Goal: Use online tool/utility: Utilize a website feature to perform a specific function

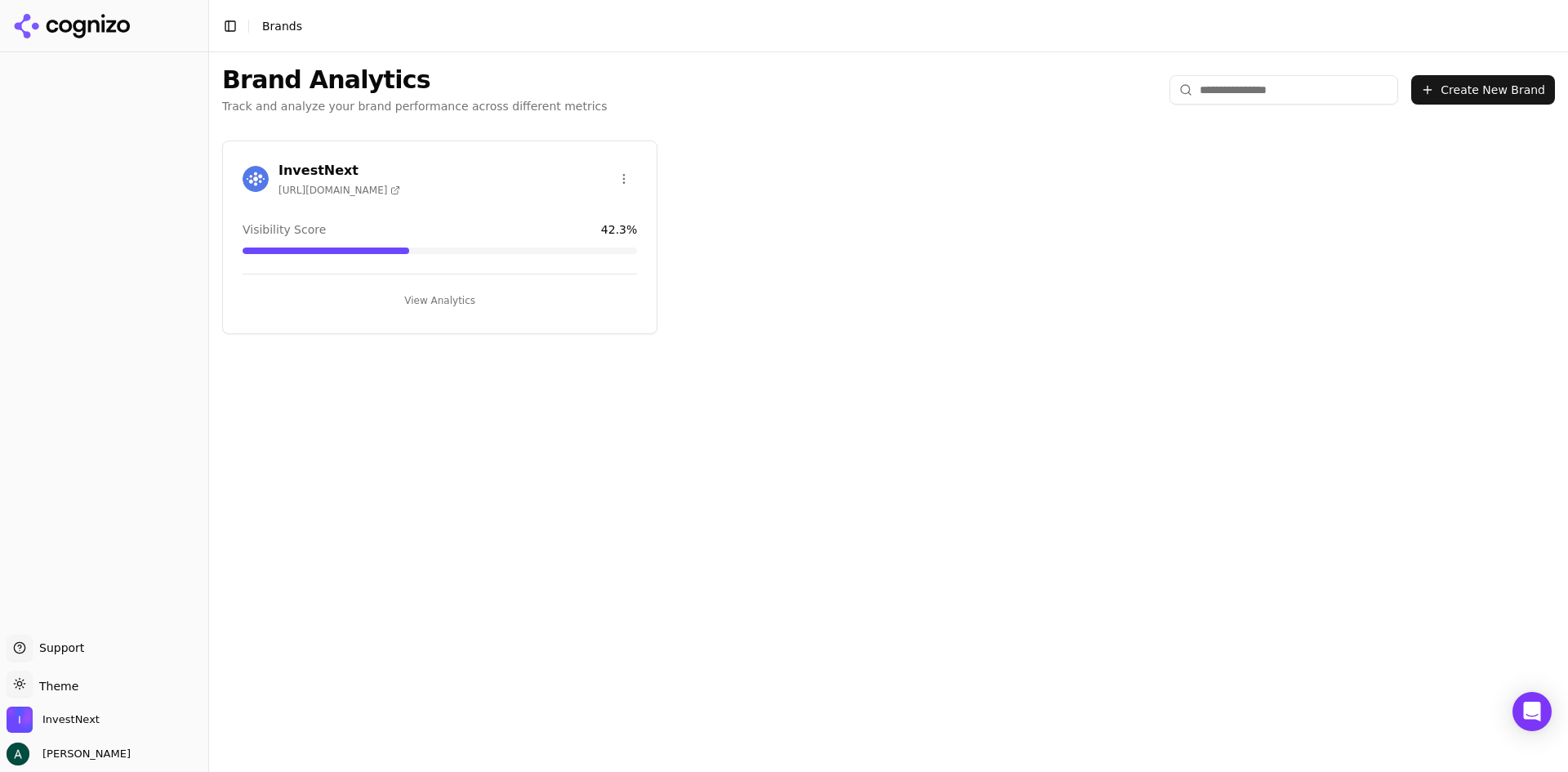
click at [433, 298] on button "View Analytics" at bounding box center [439, 300] width 394 height 26
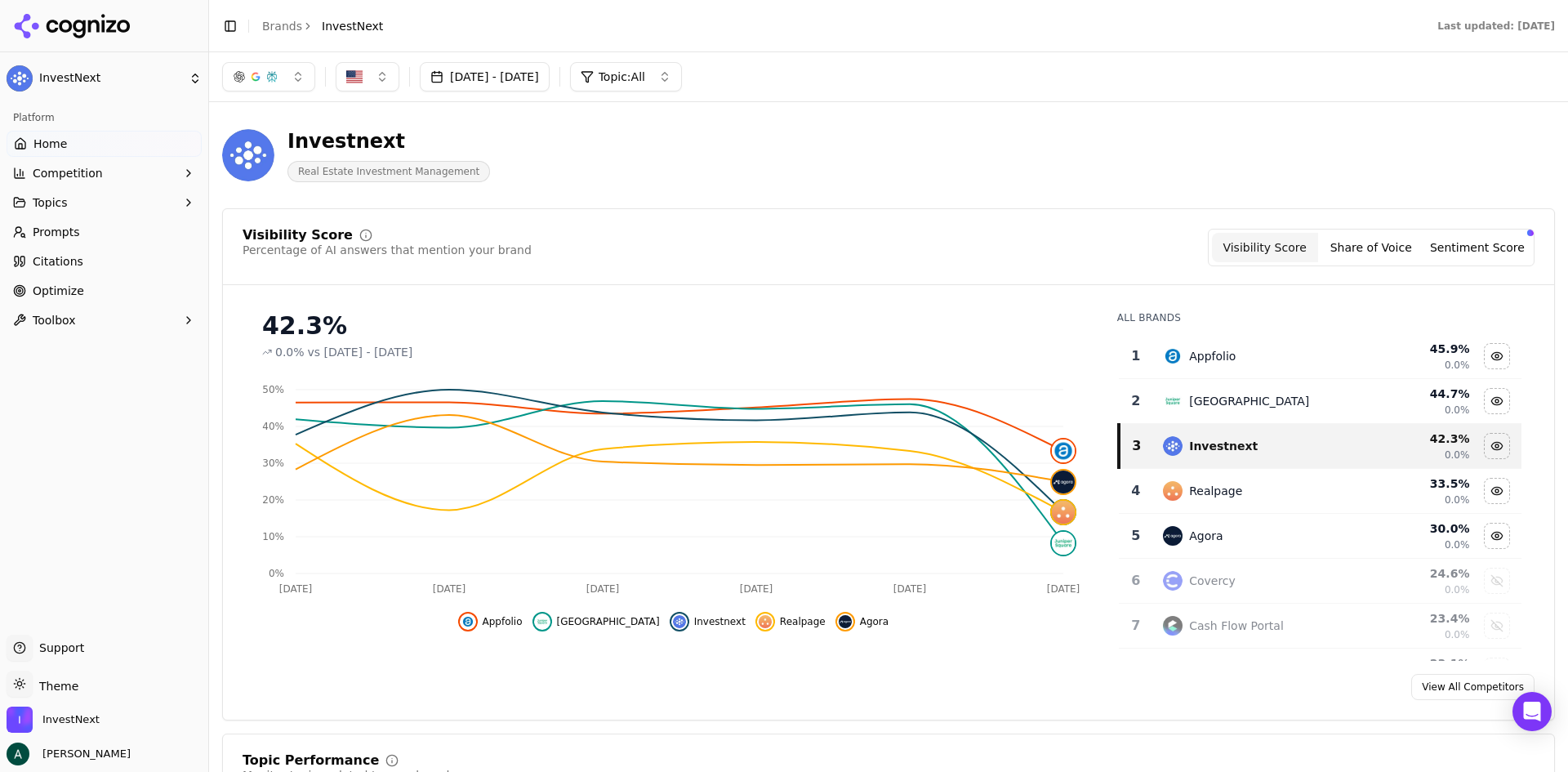
click at [301, 73] on button "button" at bounding box center [268, 77] width 93 height 29
click at [278, 182] on span "Google AI Overviews" at bounding box center [268, 175] width 103 height 32
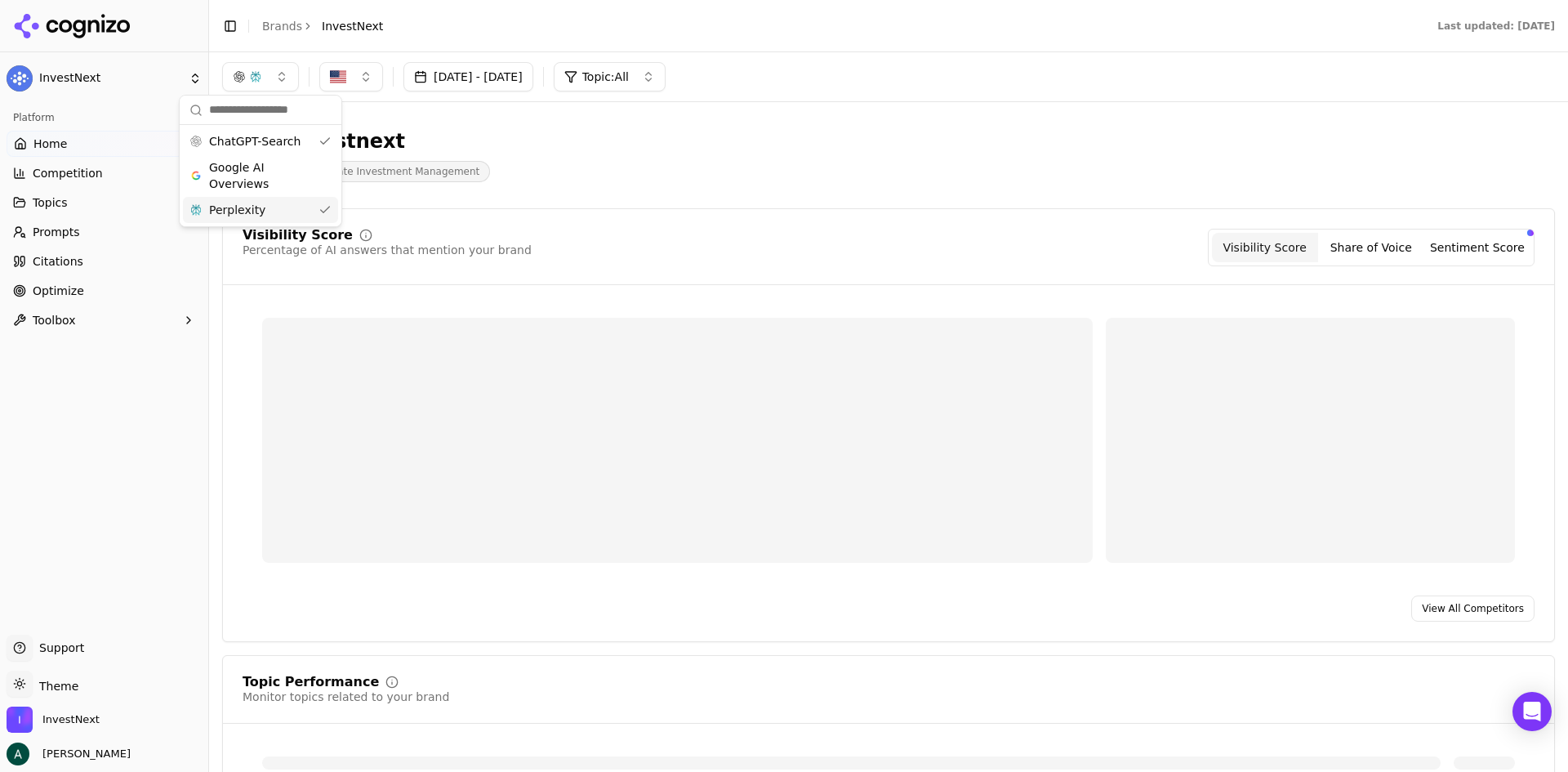
click at [268, 214] on div "Perplexity" at bounding box center [260, 210] width 155 height 26
click at [680, 159] on div "Investnext Real Estate Investment Management" at bounding box center [589, 154] width 732 height 54
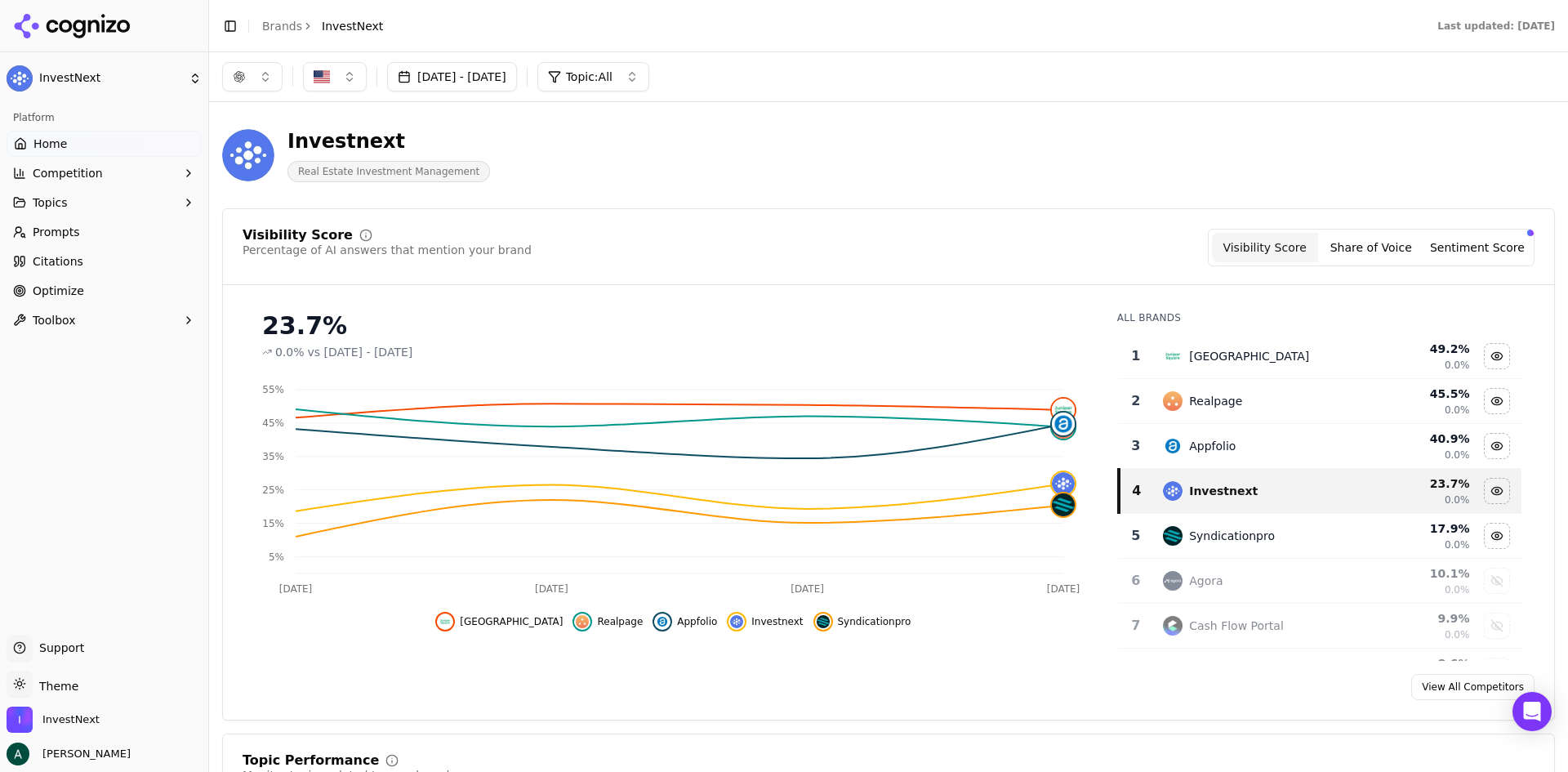
click at [262, 82] on button "button" at bounding box center [253, 77] width 61 height 29
click at [272, 147] on span "ChatGPT-Search" at bounding box center [247, 141] width 92 height 17
click at [255, 213] on div "Perplexity" at bounding box center [252, 210] width 155 height 26
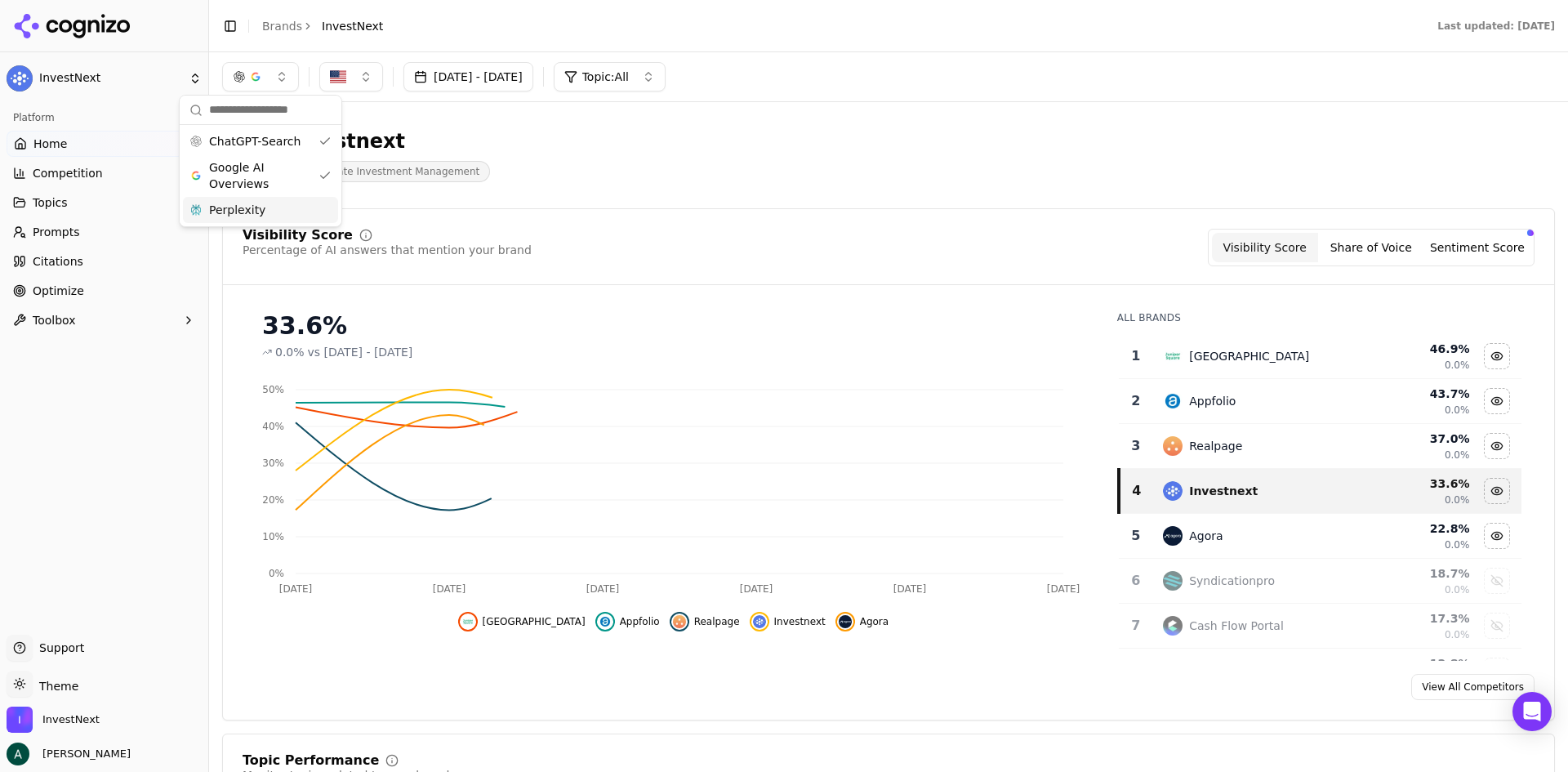
click at [272, 208] on div "Perplexity" at bounding box center [260, 210] width 155 height 26
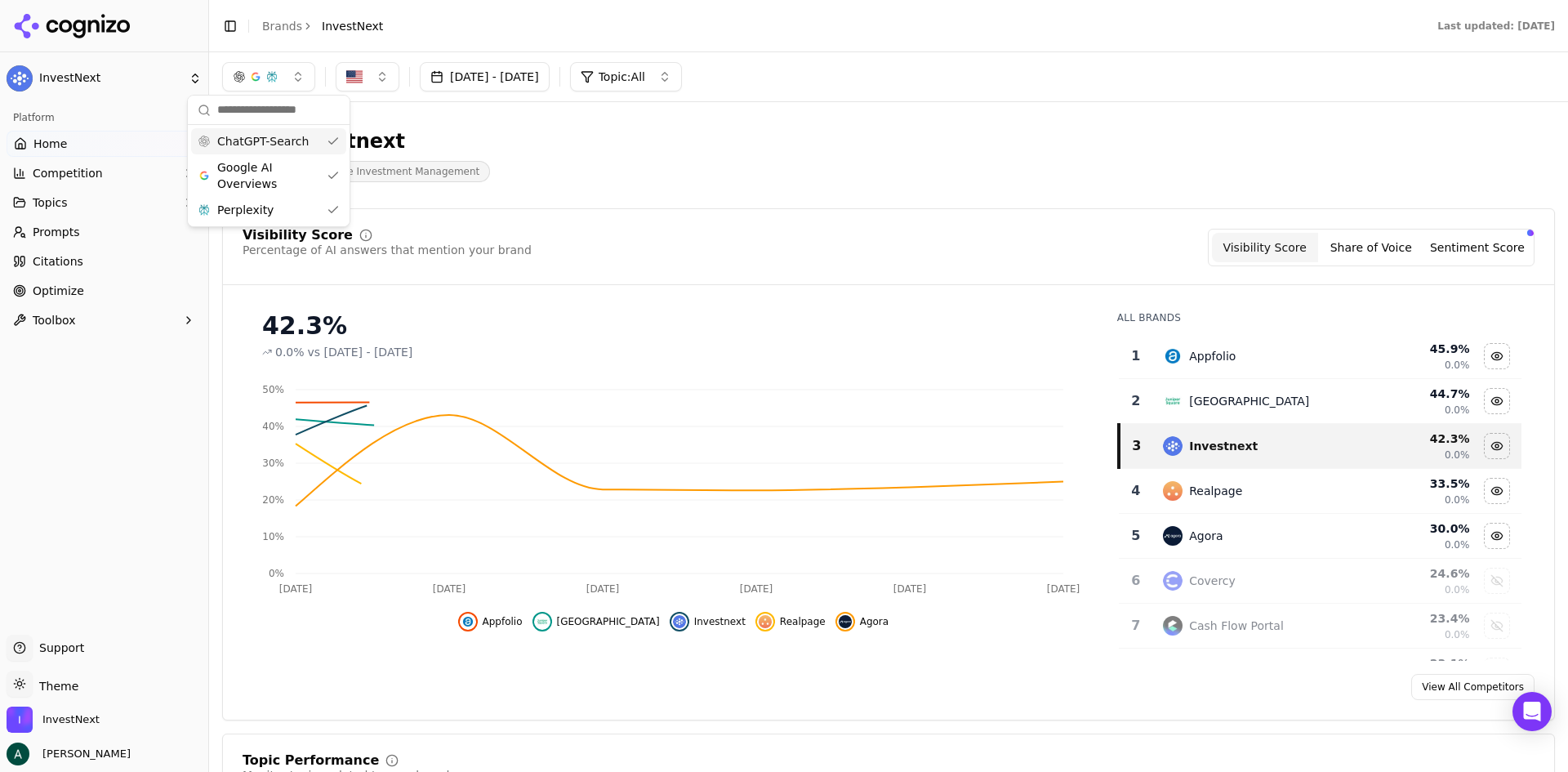
click at [277, 139] on span "ChatGPT-Search" at bounding box center [264, 141] width 92 height 17
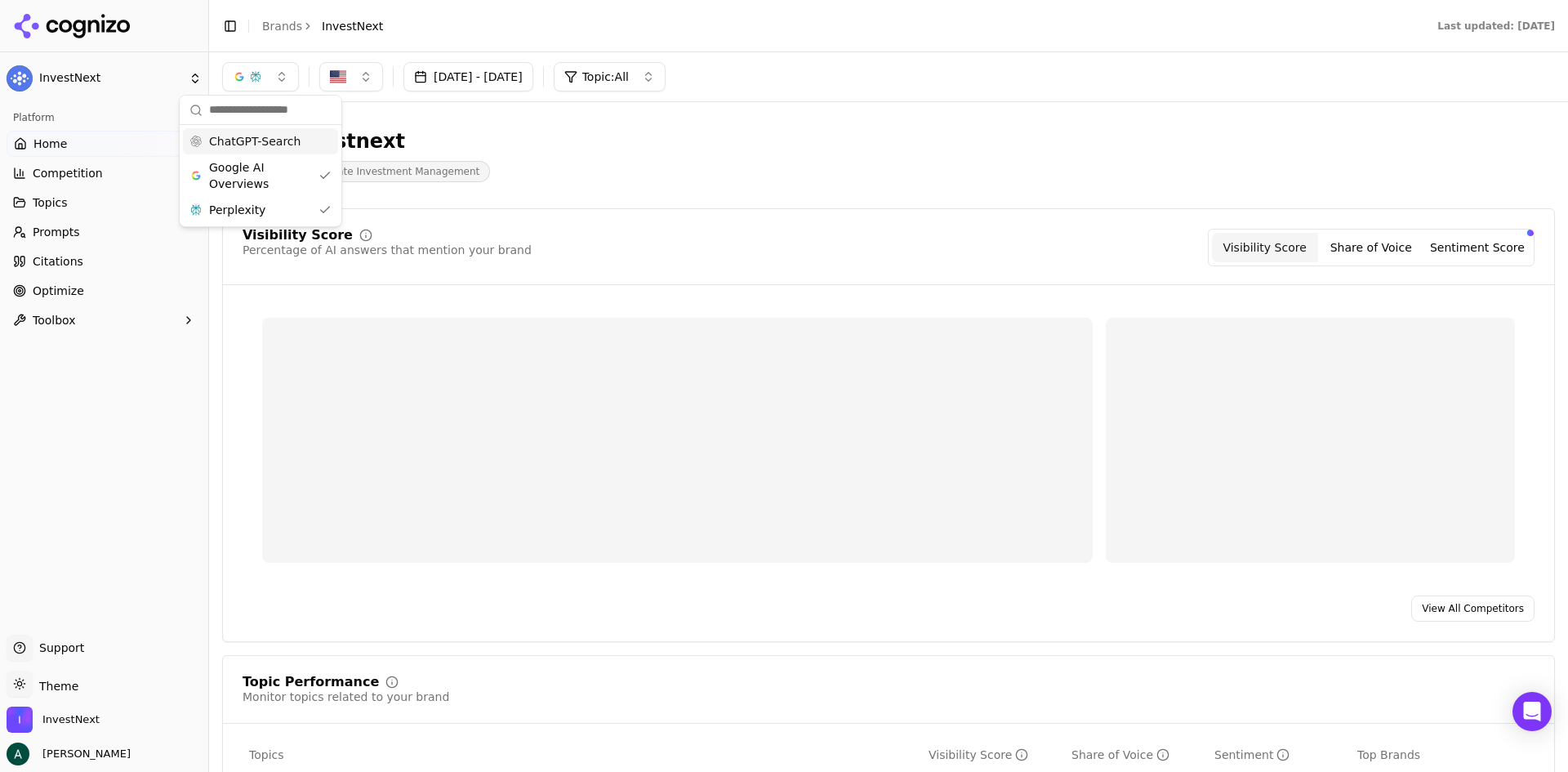
click at [942, 166] on div "Investnext Real Estate Investment Management" at bounding box center [589, 154] width 732 height 54
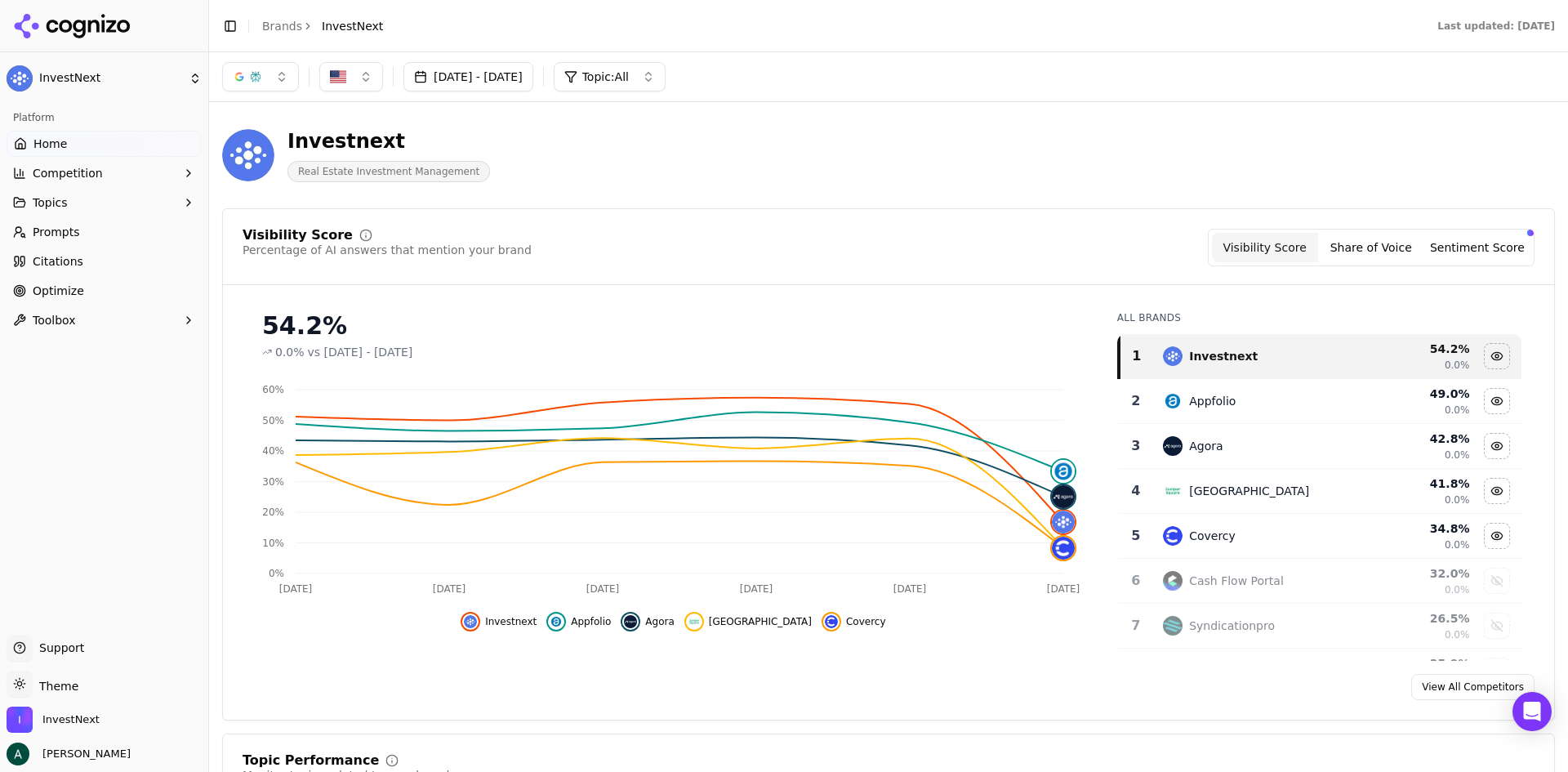
click at [249, 62] on button "button" at bounding box center [261, 77] width 77 height 29
click at [243, 142] on span "ChatGPT-Search" at bounding box center [255, 141] width 92 height 17
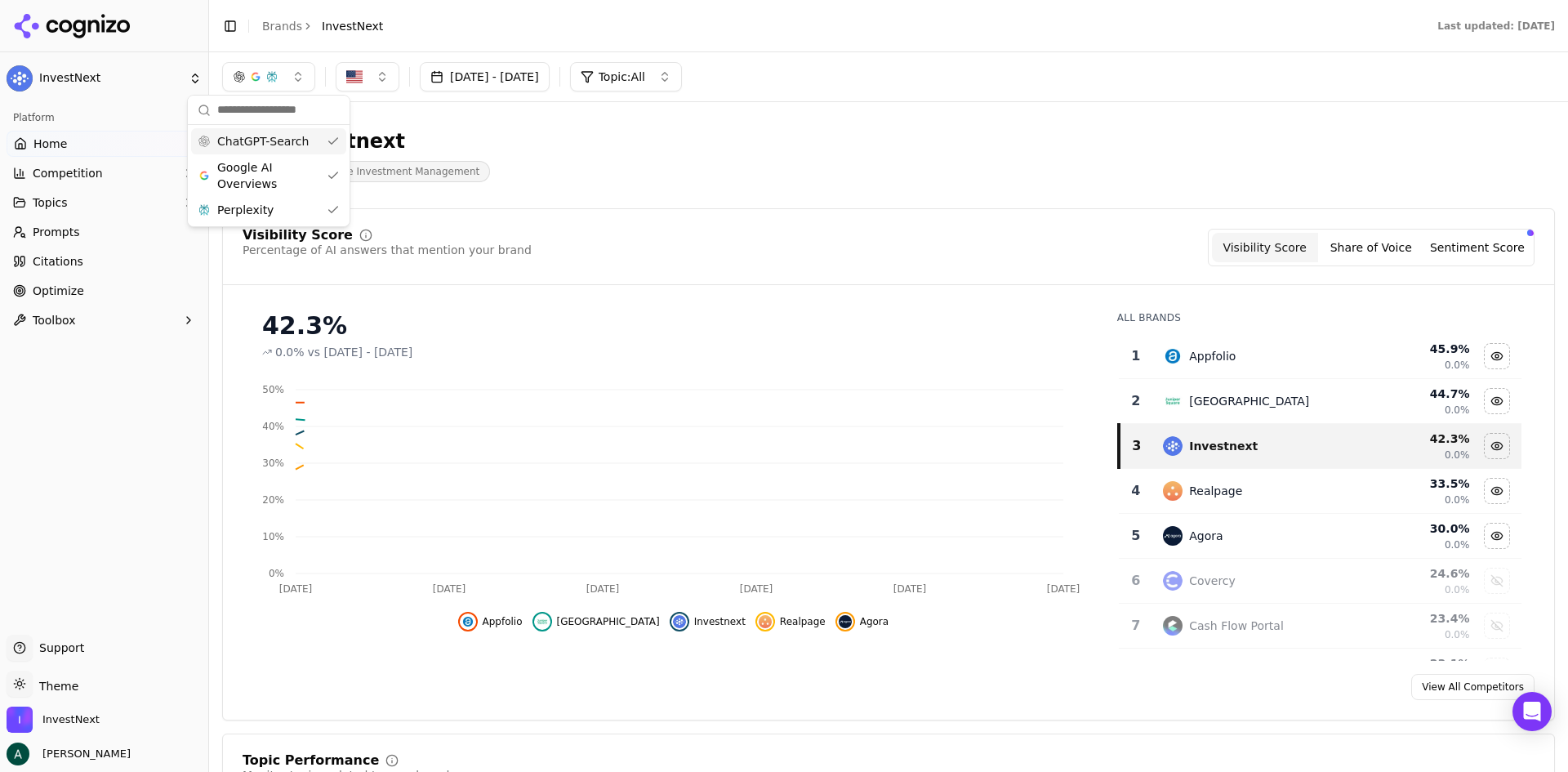
click at [696, 172] on div "Investnext Real Estate Investment Management" at bounding box center [589, 154] width 732 height 54
